Goal: Task Accomplishment & Management: Use online tool/utility

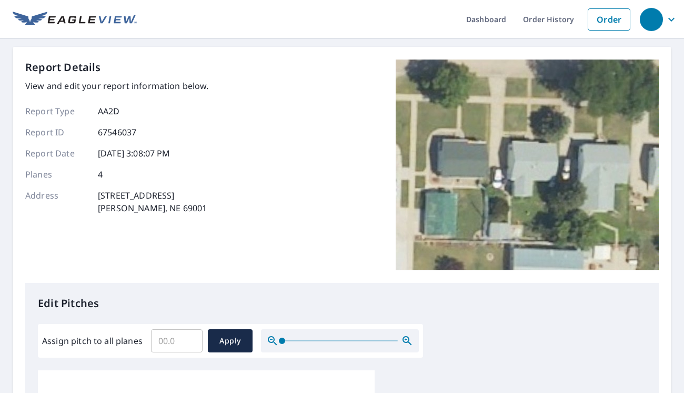
click at [179, 343] on input "Assign pitch to all planes" at bounding box center [177, 340] width 52 height 29
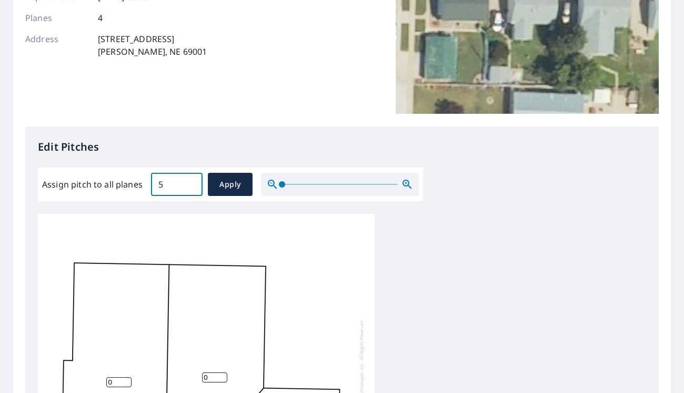
scroll to position [316, 0]
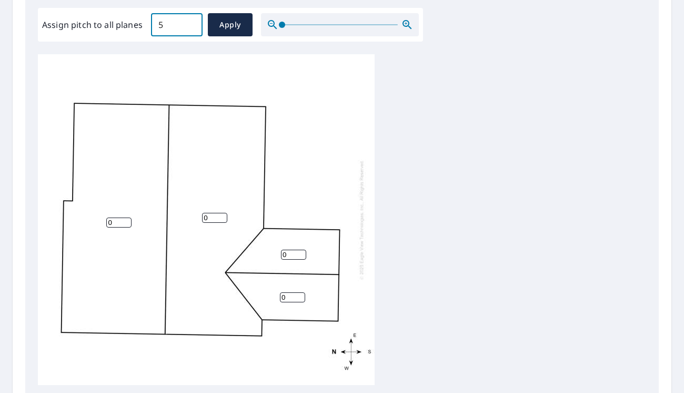
type input "5"
click at [110, 221] on input "0" at bounding box center [118, 222] width 25 height 10
drag, startPoint x: 114, startPoint y: 223, endPoint x: 87, endPoint y: 225, distance: 26.4
click at [87, 225] on div "0 0 0 0" at bounding box center [206, 219] width 337 height 331
type input "5"
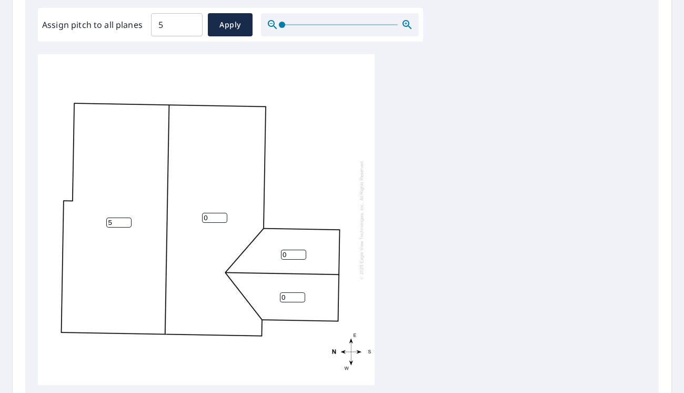
drag, startPoint x: 211, startPoint y: 212, endPoint x: 199, endPoint y: 217, distance: 12.7
click at [199, 217] on div "5 0 0 0" at bounding box center [206, 219] width 337 height 331
type input "5"
drag, startPoint x: 286, startPoint y: 254, endPoint x: 277, endPoint y: 256, distance: 9.7
click at [277, 256] on div "5 5 0 0" at bounding box center [206, 219] width 337 height 331
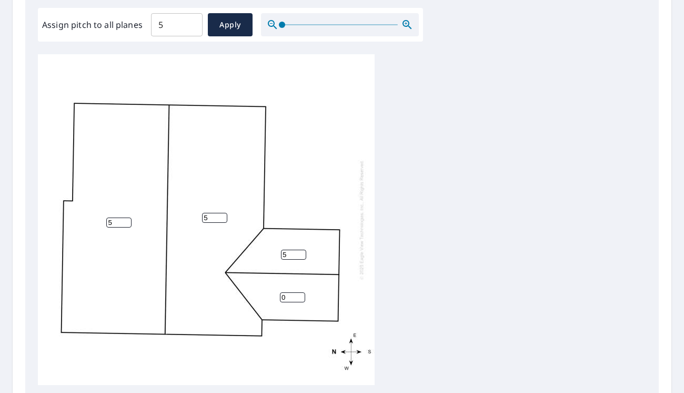
type input "5"
drag, startPoint x: 286, startPoint y: 295, endPoint x: 265, endPoint y: 295, distance: 21.1
click at [265, 295] on div "5 5 0 5" at bounding box center [206, 219] width 337 height 331
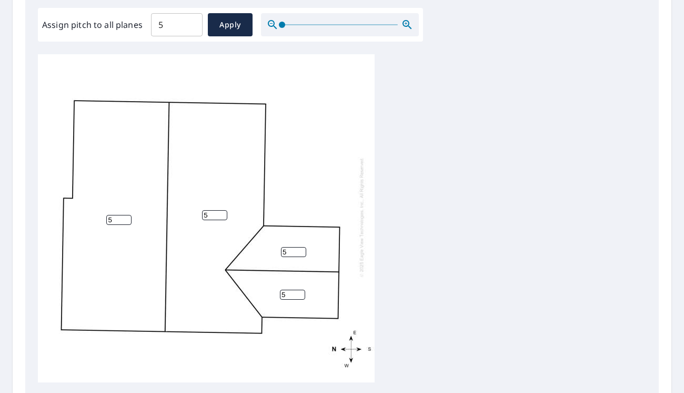
scroll to position [11, 0]
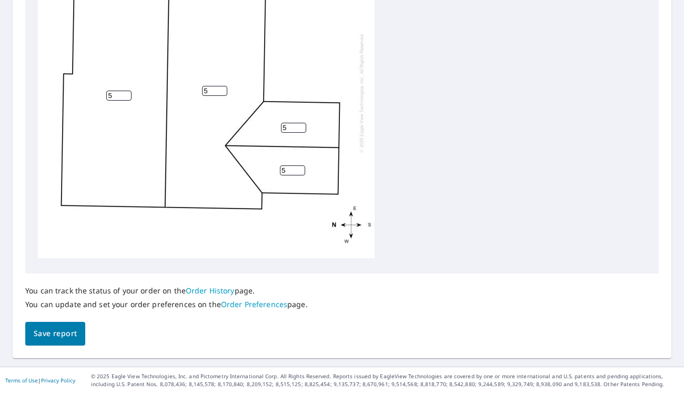
type input "5"
click at [57, 332] on span "Save report" at bounding box center [55, 333] width 43 height 13
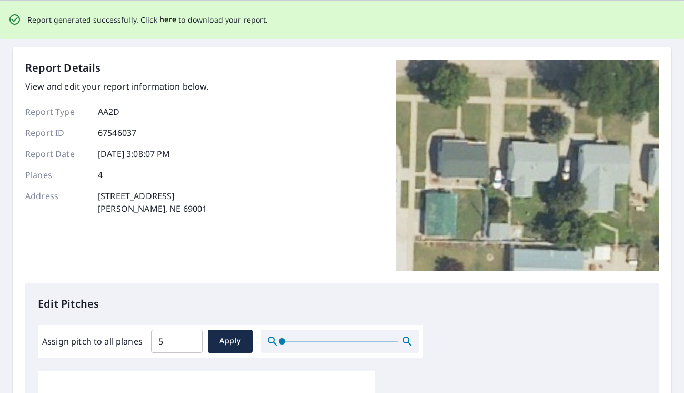
scroll to position [0, 0]
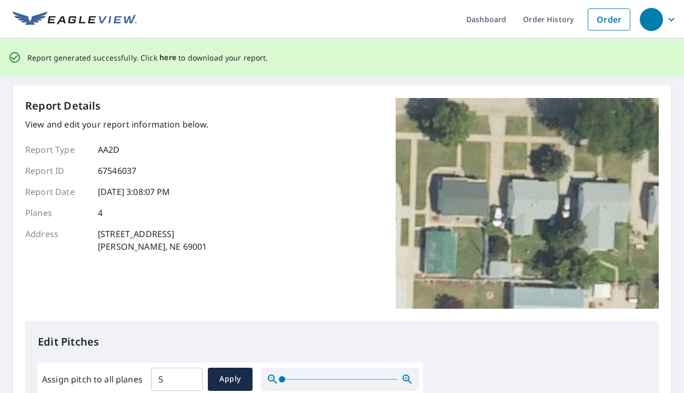
click at [166, 57] on span "here" at bounding box center [167, 57] width 17 height 13
